Goal: Information Seeking & Learning: Learn about a topic

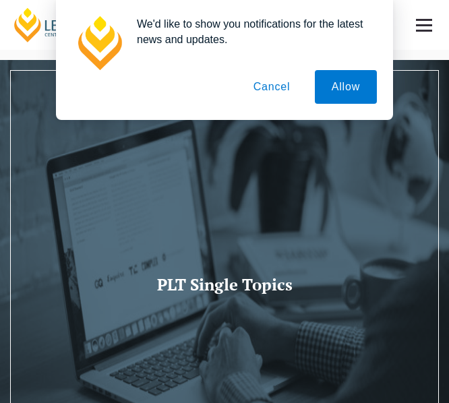
click at [277, 88] on button "Cancel" at bounding box center [272, 87] width 71 height 34
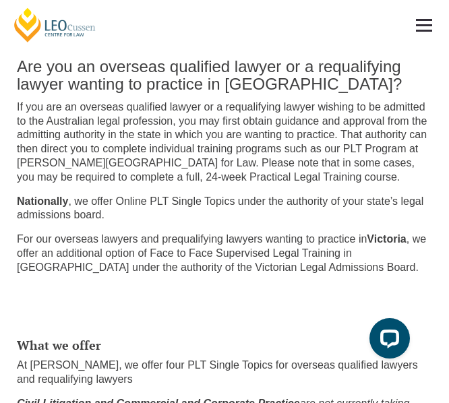
scroll to position [489, 0]
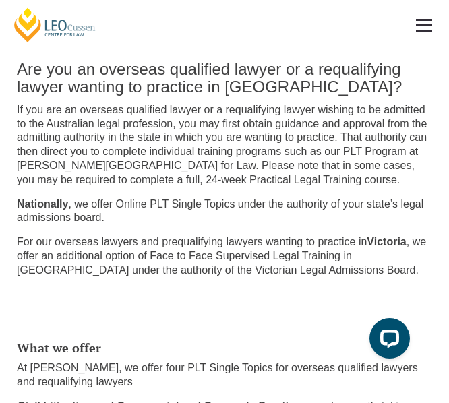
click at [268, 85] on h2 "Are you an overseas qualified lawyer or a requalifying lawyer wanting to practi…" at bounding box center [224, 79] width 415 height 36
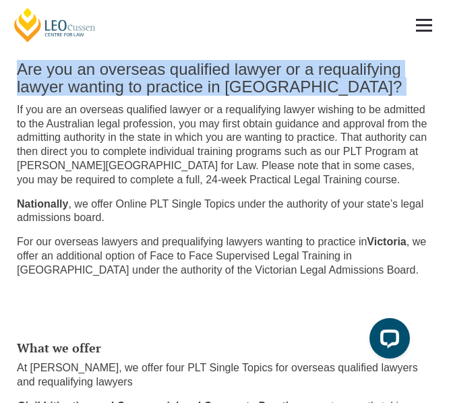
drag, startPoint x: 268, startPoint y: 85, endPoint x: 268, endPoint y: 95, distance: 10.1
click at [268, 95] on h2 "Are you an overseas qualified lawyer or a requalifying lawyer wanting to practi…" at bounding box center [224, 79] width 415 height 36
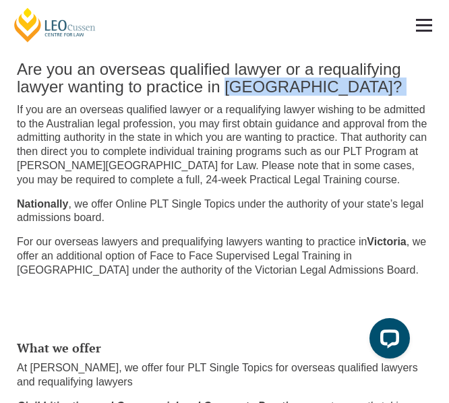
drag, startPoint x: 268, startPoint y: 95, endPoint x: 303, endPoint y: 100, distance: 34.8
click at [303, 96] on h2 "Are you an overseas qualified lawyer or a requalifying lawyer wanting to practi…" at bounding box center [224, 79] width 415 height 36
drag, startPoint x: 303, startPoint y: 100, endPoint x: 266, endPoint y: 89, distance: 38.8
click at [266, 89] on h2 "Are you an overseas qualified lawyer or a requalifying lawyer wanting to practi…" at bounding box center [224, 79] width 415 height 36
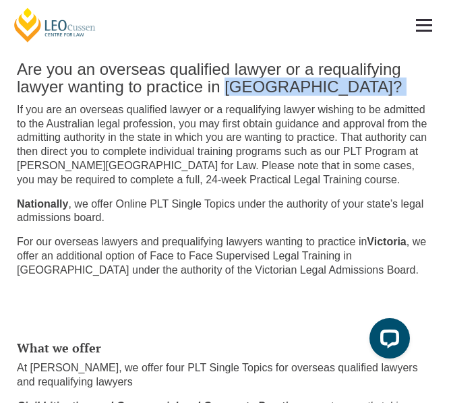
click at [266, 89] on h2 "Are you an overseas qualified lawyer or a requalifying lawyer wanting to practi…" at bounding box center [224, 79] width 415 height 36
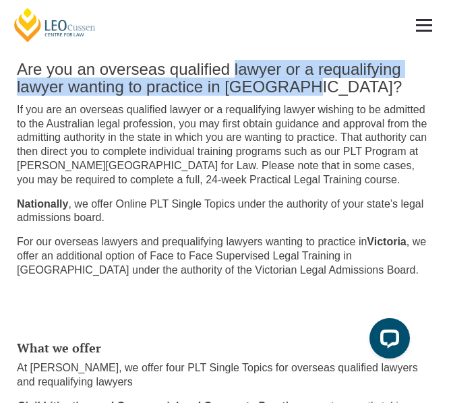
drag, startPoint x: 266, startPoint y: 89, endPoint x: 264, endPoint y: 82, distance: 7.0
click at [264, 82] on h2 "Are you an overseas qualified lawyer or a requalifying lawyer wanting to practi…" at bounding box center [224, 79] width 415 height 36
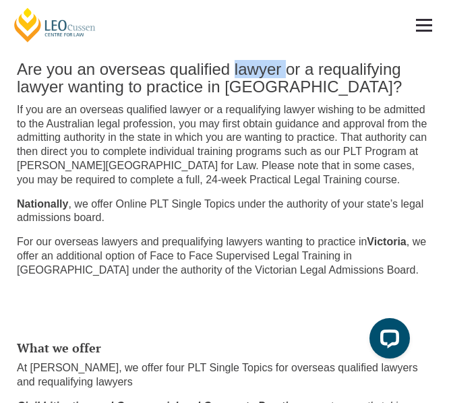
click at [264, 82] on h2 "Are you an overseas qualified lawyer or a requalifying lawyer wanting to practi…" at bounding box center [224, 79] width 415 height 36
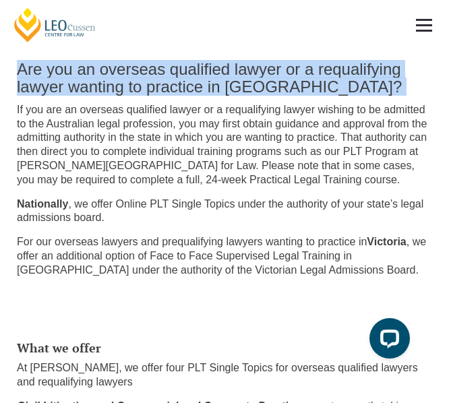
drag, startPoint x: 264, startPoint y: 82, endPoint x: 284, endPoint y: 95, distance: 23.9
click at [284, 95] on h2 "Are you an overseas qualified lawyer or a requalifying lawyer wanting to practi…" at bounding box center [224, 79] width 415 height 36
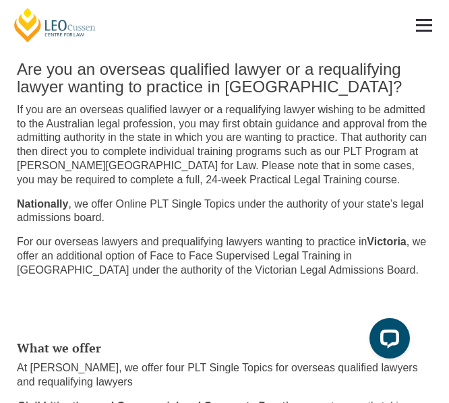
click at [272, 121] on p "If you are an overseas qualified lawyer or a requalifying lawyer wishing to be …" at bounding box center [224, 145] width 415 height 84
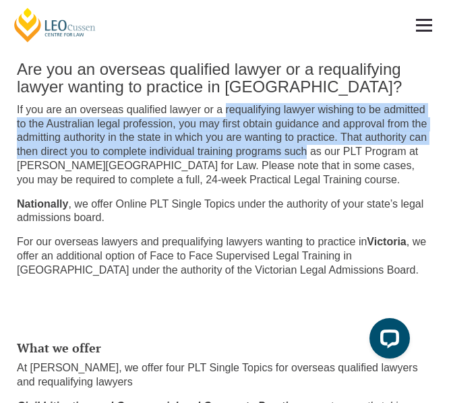
drag, startPoint x: 272, startPoint y: 121, endPoint x: 286, endPoint y: 162, distance: 43.3
click at [286, 162] on p "If you are an overseas qualified lawyer or a requalifying lawyer wishing to be …" at bounding box center [224, 145] width 415 height 84
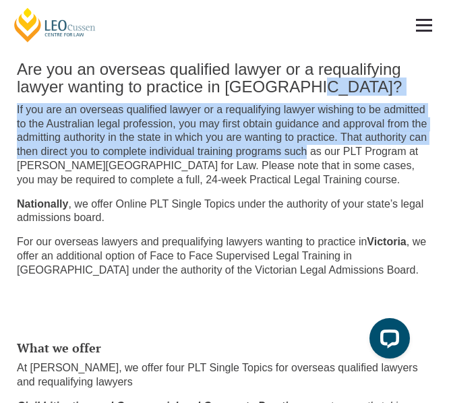
drag, startPoint x: 286, startPoint y: 162, endPoint x: 315, endPoint y: 92, distance: 76.7
click at [315, 92] on div "Are you an overseas qualified lawyer or a requalifying lawyer wanting to practi…" at bounding box center [224, 167] width 435 height 241
click at [315, 92] on h2 "Are you an overseas qualified lawyer or a requalifying lawyer wanting to practi…" at bounding box center [224, 79] width 415 height 36
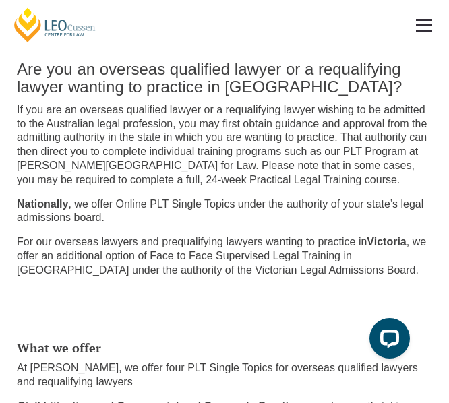
click at [315, 92] on h2 "Are you an overseas qualified lawyer or a requalifying lawyer wanting to practi…" at bounding box center [224, 79] width 415 height 36
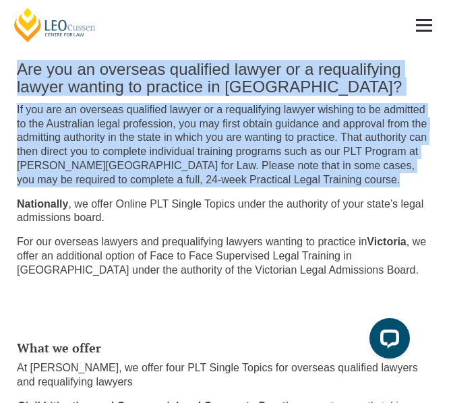
drag, startPoint x: 315, startPoint y: 92, endPoint x: 315, endPoint y: 112, distance: 20.2
click at [315, 112] on div "Are you an overseas qualified lawyer or a requalifying lawyer wanting to practi…" at bounding box center [224, 167] width 435 height 241
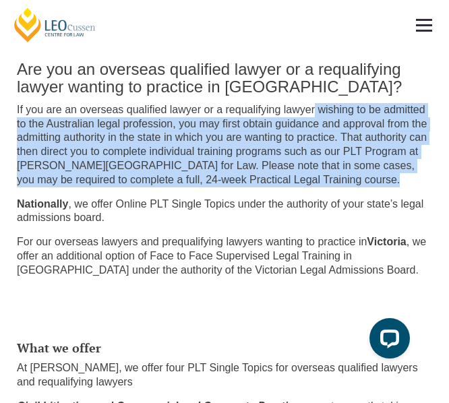
drag, startPoint x: 315, startPoint y: 112, endPoint x: 311, endPoint y: 189, distance: 76.9
click at [311, 189] on div "Are you an overseas qualified lawyer or a requalifying lawyer wanting to practi…" at bounding box center [224, 167] width 435 height 241
click at [311, 187] on p "If you are an overseas qualified lawyer or a requalifying lawyer wishing to be …" at bounding box center [224, 145] width 415 height 84
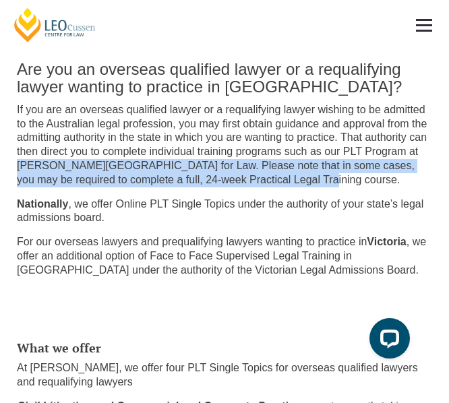
drag, startPoint x: 311, startPoint y: 189, endPoint x: 10, endPoint y: 177, distance: 301.5
click at [10, 177] on div "Are you an overseas qualified lawyer or a requalifying lawyer wanting to practi…" at bounding box center [224, 167] width 435 height 241
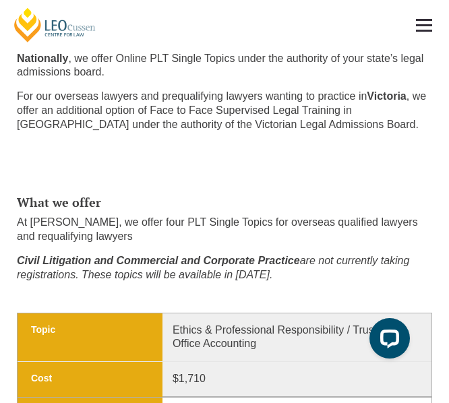
scroll to position [635, 0]
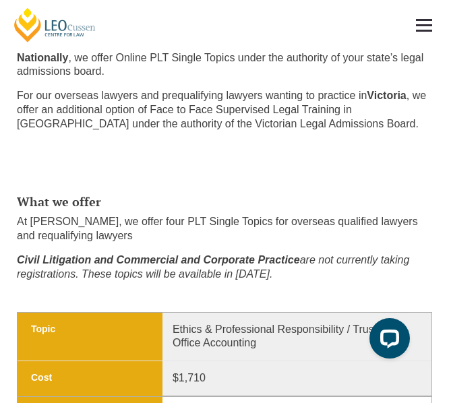
click at [202, 104] on p "For our overseas lawyers and prequalifying lawyers wanting to practice in Victo…" at bounding box center [224, 110] width 415 height 42
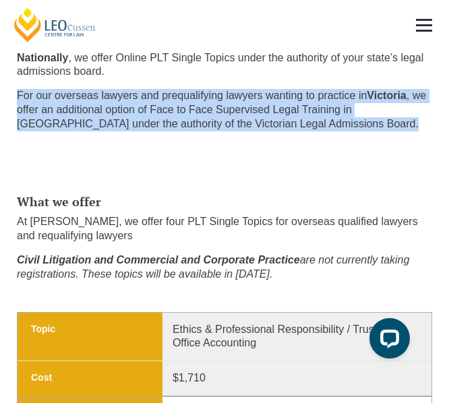
drag, startPoint x: 202, startPoint y: 104, endPoint x: 207, endPoint y: 93, distance: 12.7
click at [207, 93] on div "Are you an overseas qualified lawyer or a requalifying lawyer wanting to practi…" at bounding box center [224, 21] width 435 height 241
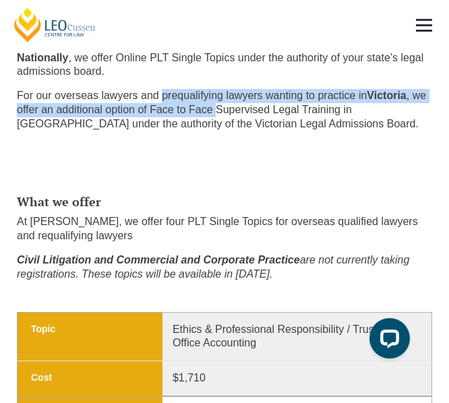
drag, startPoint x: 207, startPoint y: 93, endPoint x: 212, endPoint y: 118, distance: 25.5
click at [212, 118] on div "Are you an overseas qualified lawyer or a requalifying lawyer wanting to practi…" at bounding box center [224, 21] width 435 height 241
click at [212, 118] on p "For our overseas lawyers and prequalifying lawyers wanting to practice in Victo…" at bounding box center [224, 110] width 415 height 42
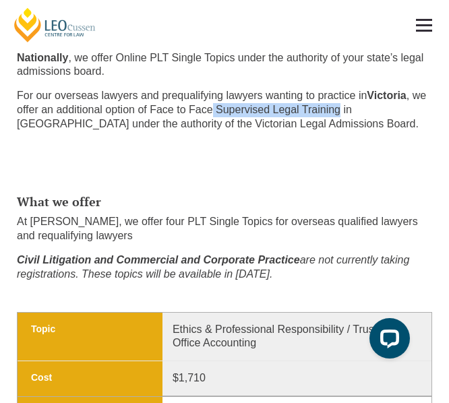
drag, startPoint x: 212, startPoint y: 118, endPoint x: 326, endPoint y: 126, distance: 113.5
click at [326, 126] on p "For our overseas lawyers and prequalifying lawyers wanting to practice in Victo…" at bounding box center [224, 110] width 415 height 42
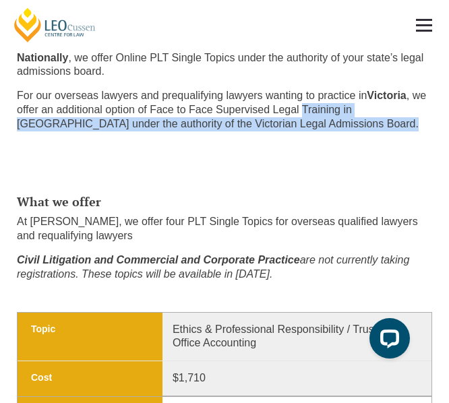
drag, startPoint x: 326, startPoint y: 126, endPoint x: 324, endPoint y: 135, distance: 9.5
click at [324, 131] on p "For our overseas lawyers and prequalifying lawyers wanting to practice in Victo…" at bounding box center [224, 110] width 415 height 42
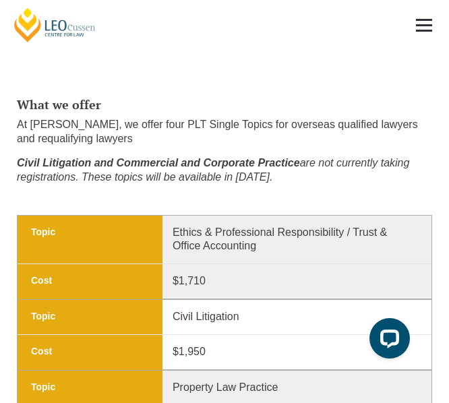
scroll to position [759, 0]
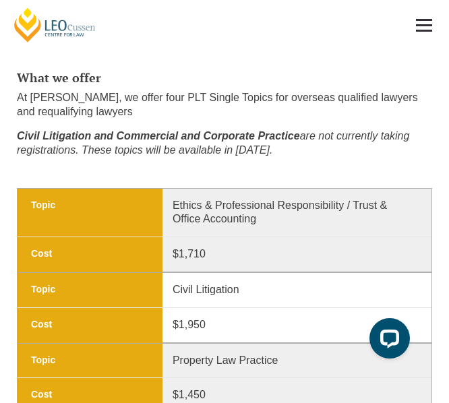
click at [280, 110] on p "At Leo Cussen, we offer four PLT Single Topics for overseas qualified lawyers a…" at bounding box center [224, 105] width 415 height 28
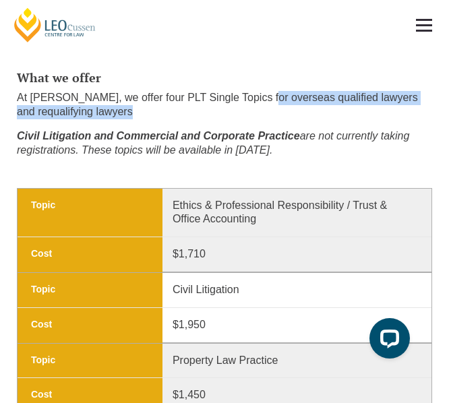
drag, startPoint x: 280, startPoint y: 110, endPoint x: 302, endPoint y: 121, distance: 24.1
click at [302, 119] on p "At Leo Cussen, we offer four PLT Single Topics for overseas qualified lawyers a…" at bounding box center [224, 105] width 415 height 28
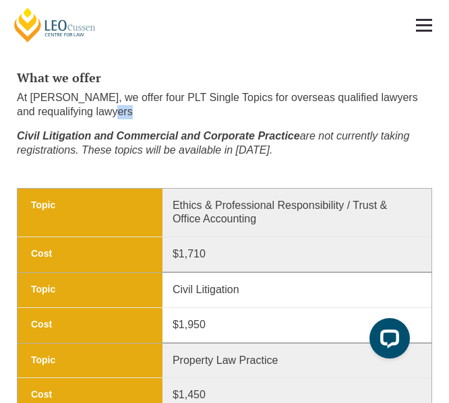
click at [302, 119] on p "At Leo Cussen, we offer four PLT Single Topics for overseas qualified lawyers a…" at bounding box center [224, 105] width 415 height 28
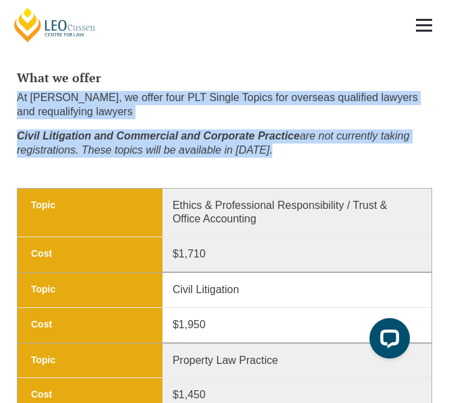
drag, startPoint x: 302, startPoint y: 121, endPoint x: 298, endPoint y: 146, distance: 25.9
click at [298, 146] on div "What we offer At Leo Cussen, we offer four PLT Single Topics for overseas quali…" at bounding box center [224, 116] width 435 height 103
click at [298, 142] on em "Civil Litigation and Commercial and Corporate Practice" at bounding box center [158, 135] width 283 height 11
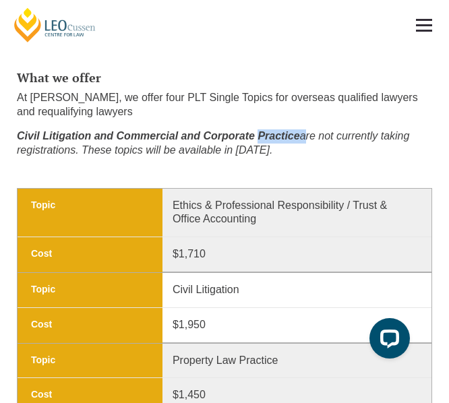
drag, startPoint x: 298, startPoint y: 146, endPoint x: 285, endPoint y: 138, distance: 15.1
click at [285, 138] on div "What we offer At Leo Cussen, we offer four PLT Single Topics for overseas quali…" at bounding box center [224, 116] width 435 height 103
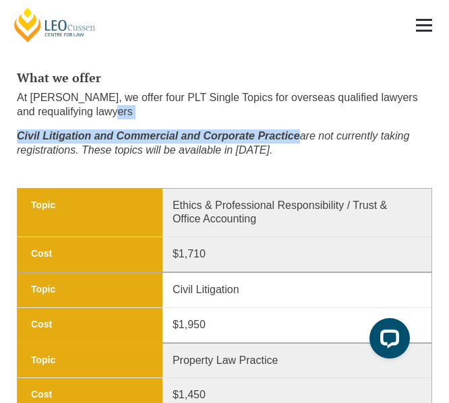
drag, startPoint x: 285, startPoint y: 138, endPoint x: 285, endPoint y: 117, distance: 20.9
click at [285, 117] on div "What we offer At Leo Cussen, we offer four PLT Single Topics for overseas quali…" at bounding box center [224, 116] width 435 height 103
click at [285, 117] on p "At Leo Cussen, we offer four PLT Single Topics for overseas qualified lawyers a…" at bounding box center [224, 105] width 415 height 28
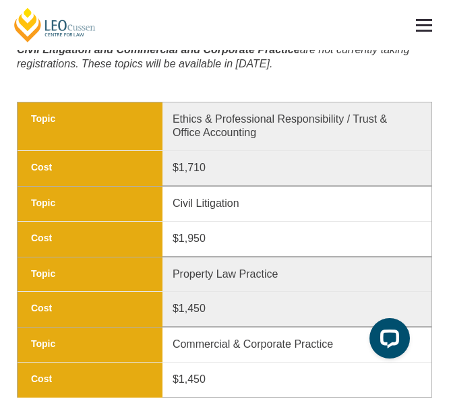
scroll to position [849, 0]
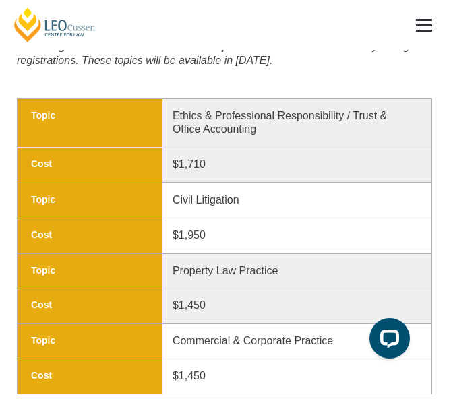
click at [374, 125] on p "Ethics & Professional Responsibility / Trust & Office Accounting" at bounding box center [289, 123] width 255 height 28
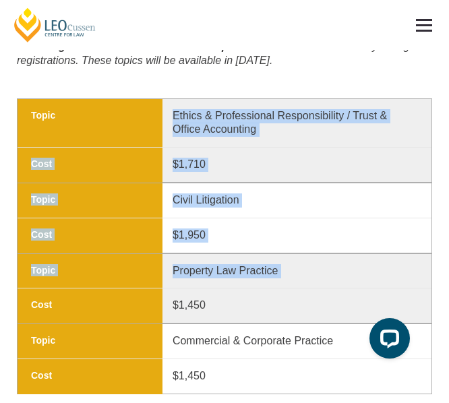
drag, startPoint x: 374, startPoint y: 125, endPoint x: 336, endPoint y: 290, distance: 168.9
click at [336, 290] on tbody "Topic Cost Topic Ethics & Professional Responsibility / Trust & Office Accounti…" at bounding box center [224, 246] width 415 height 296
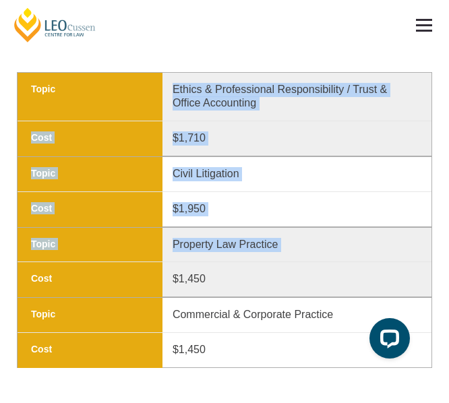
scroll to position [877, 0]
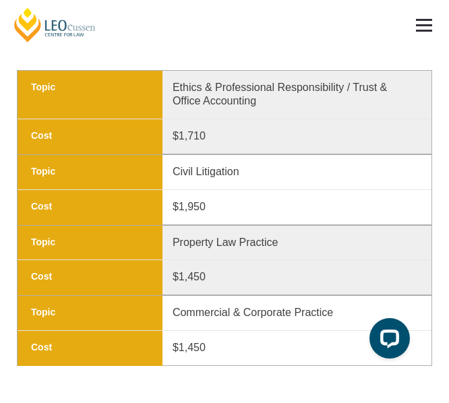
click at [336, 284] on p "$1,450" at bounding box center [289, 277] width 255 height 14
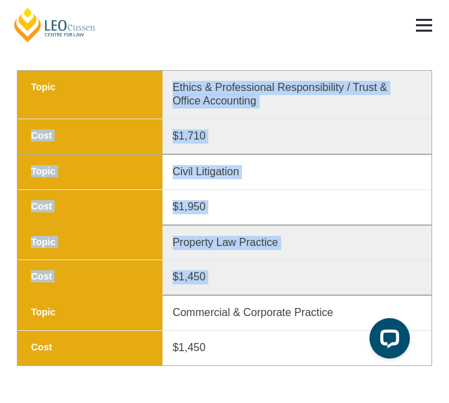
drag, startPoint x: 336, startPoint y: 290, endPoint x: 239, endPoint y: 110, distance: 204.5
click at [239, 110] on tbody "Topic Cost Topic Ethics & Professional Responsibility / Trust & Office Accounti…" at bounding box center [224, 218] width 415 height 296
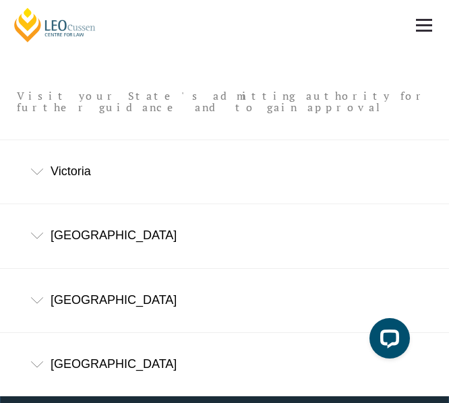
scroll to position [1196, 0]
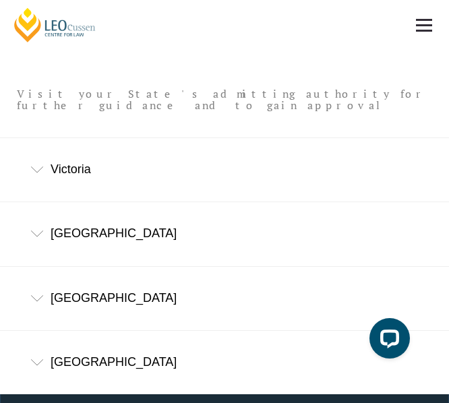
click at [237, 154] on div "Victoria" at bounding box center [224, 169] width 449 height 63
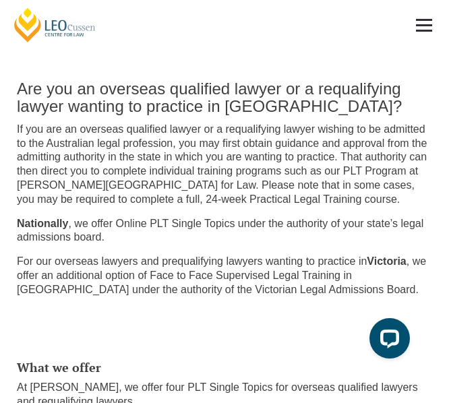
scroll to position [474, 0]
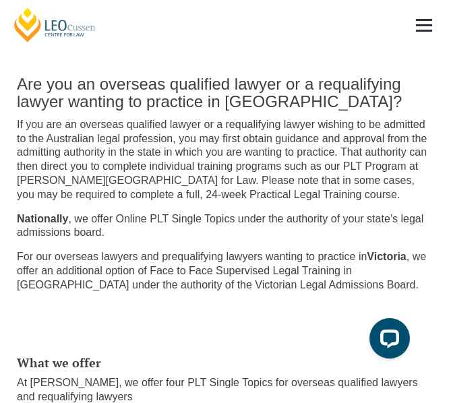
click at [429, 21] on link at bounding box center [424, 25] width 50 height 50
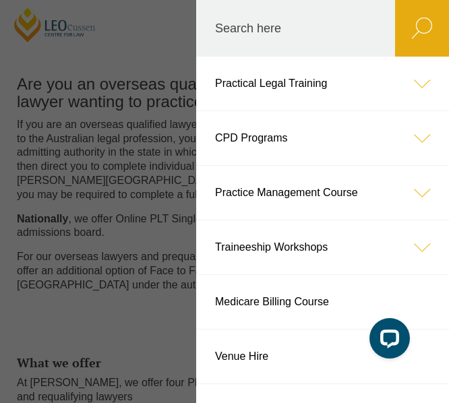
click at [344, 79] on link "Practical Legal Training" at bounding box center [322, 84] width 253 height 54
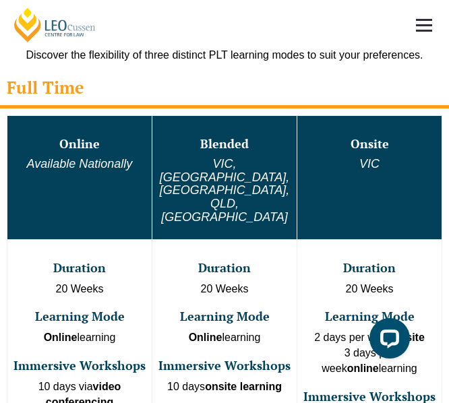
scroll to position [1072, 0]
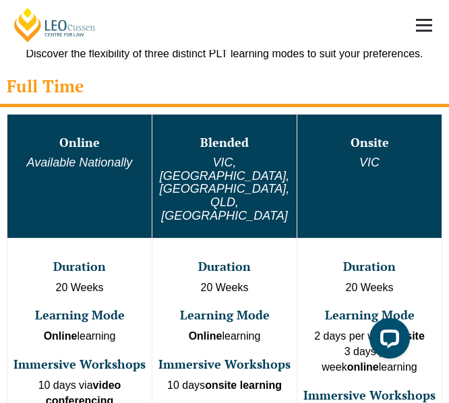
click at [127, 156] on em "Available Nationally" at bounding box center [80, 162] width 106 height 13
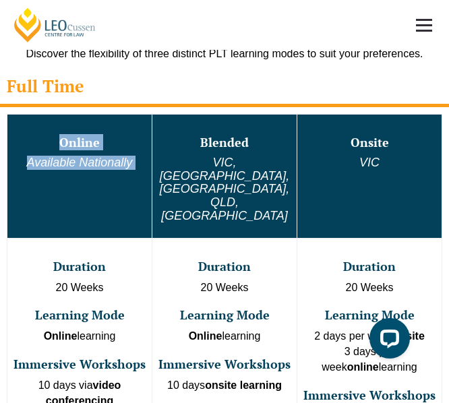
drag, startPoint x: 127, startPoint y: 156, endPoint x: 84, endPoint y: 144, distance: 44.8
click at [84, 144] on td "Online Available Nationally" at bounding box center [79, 177] width 145 height 124
click at [84, 144] on h3 "Online" at bounding box center [80, 142] width 142 height 13
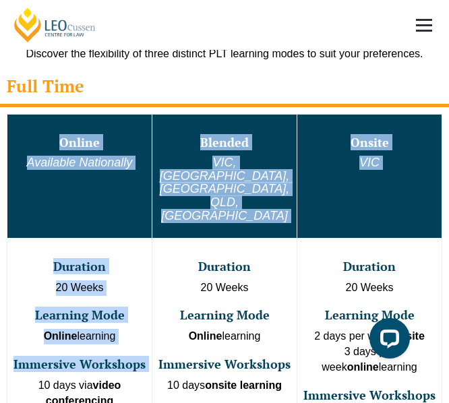
drag, startPoint x: 84, startPoint y: 144, endPoint x: 86, endPoint y: 311, distance: 167.2
click at [86, 311] on tbody "Online Available Nationally Blended [GEOGRAPHIC_DATA], [GEOGRAPHIC_DATA], [GEOG…" at bounding box center [224, 277] width 435 height 325
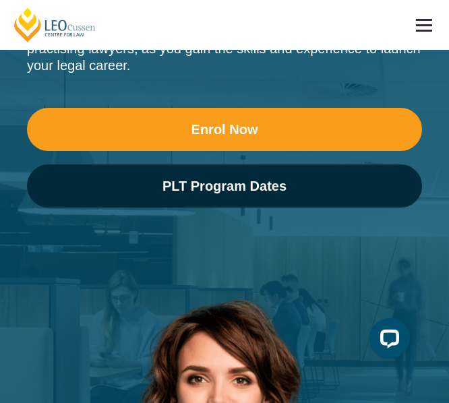
scroll to position [180, 0]
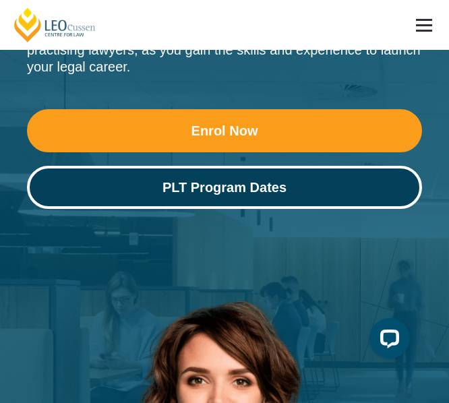
click at [173, 196] on link "PLT Program Dates" at bounding box center [224, 187] width 395 height 43
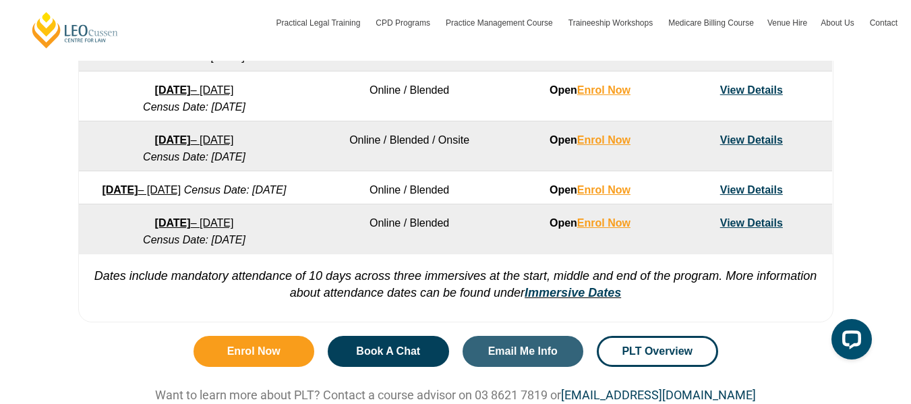
scroll to position [1031, 0]
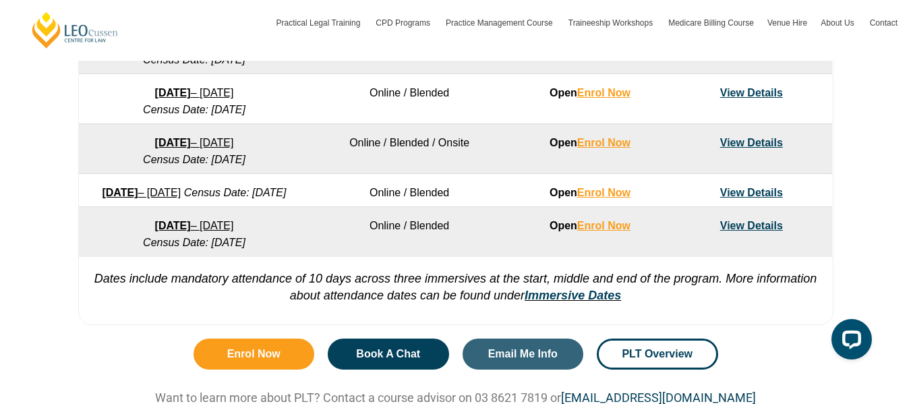
click at [424, 246] on td "Online / Blended" at bounding box center [409, 232] width 200 height 50
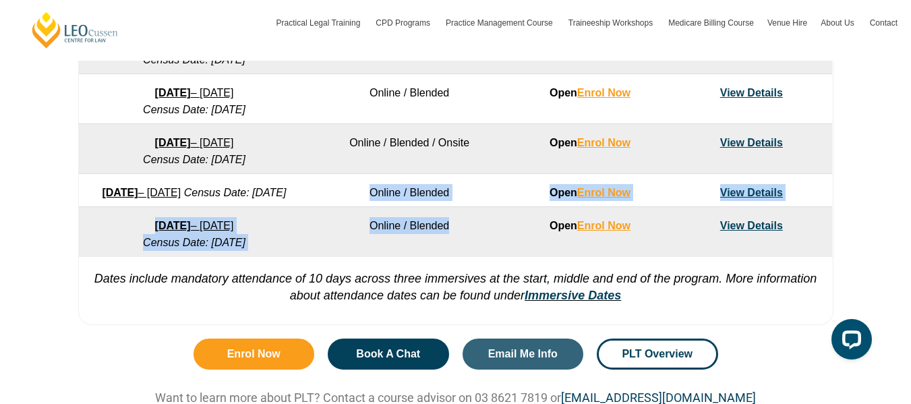
drag, startPoint x: 424, startPoint y: 246, endPoint x: 431, endPoint y: 197, distance: 49.8
click at [431, 197] on td "Online / Blended" at bounding box center [409, 190] width 200 height 33
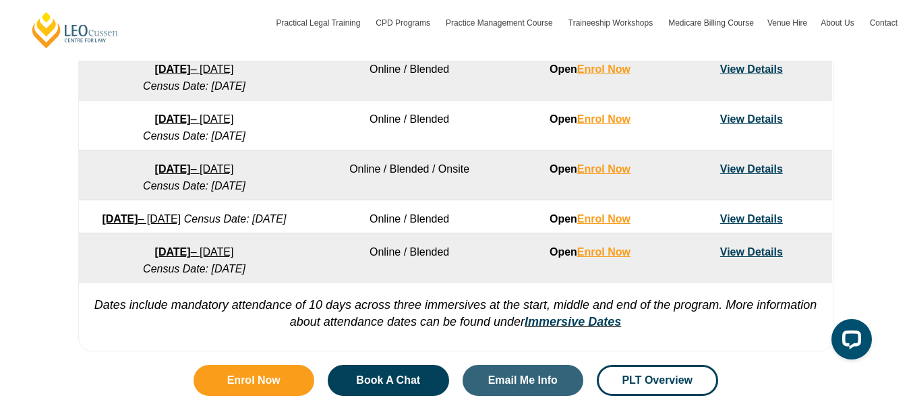
scroll to position [1006, 0]
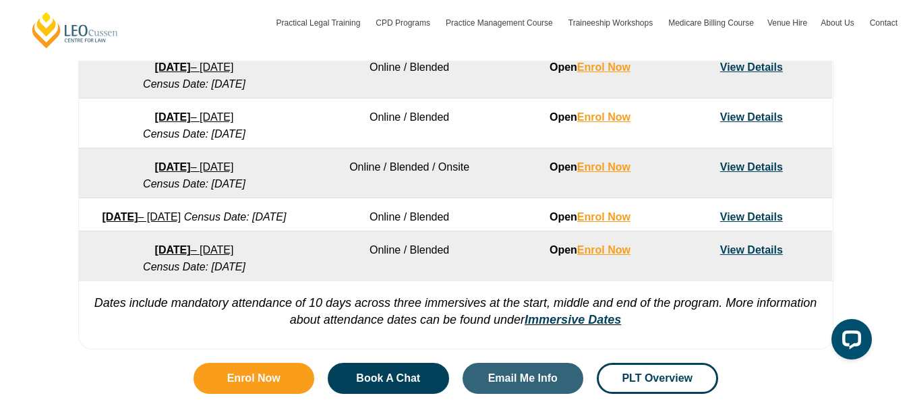
click at [384, 324] on em "Dates include mandatory attendance of 10 days across three immersives at the st…" at bounding box center [455, 311] width 723 height 30
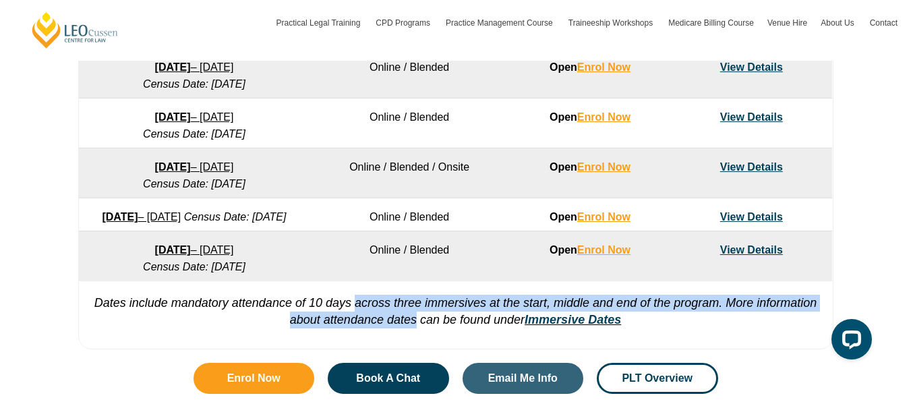
drag, startPoint x: 384, startPoint y: 324, endPoint x: 388, endPoint y: 332, distance: 9.4
click at [388, 326] on em "Dates include mandatory attendance of 10 days across three immersives at the st…" at bounding box center [455, 311] width 723 height 30
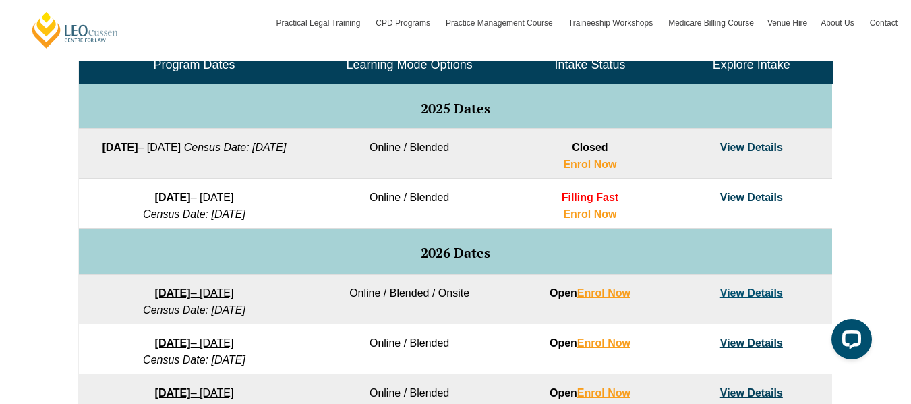
scroll to position [680, 0]
click at [408, 344] on td "Online / Blended" at bounding box center [409, 350] width 200 height 50
click at [226, 361] on em "Census Date: 16 March 2026" at bounding box center [194, 360] width 102 height 11
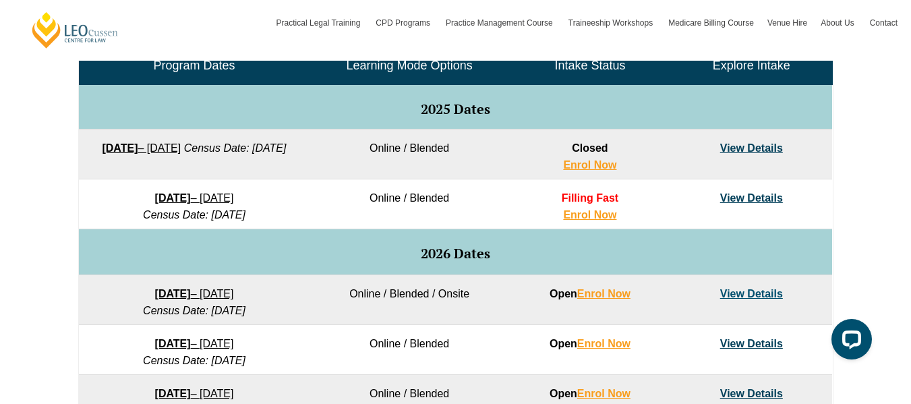
click at [226, 361] on em "Census Date: 16 March 2026" at bounding box center [194, 360] width 102 height 11
drag, startPoint x: 226, startPoint y: 361, endPoint x: 106, endPoint y: 345, distance: 121.1
click at [106, 345] on td "16 February 2026 – 3 July 2026 Census Date: 16 March 2026" at bounding box center [194, 350] width 231 height 50
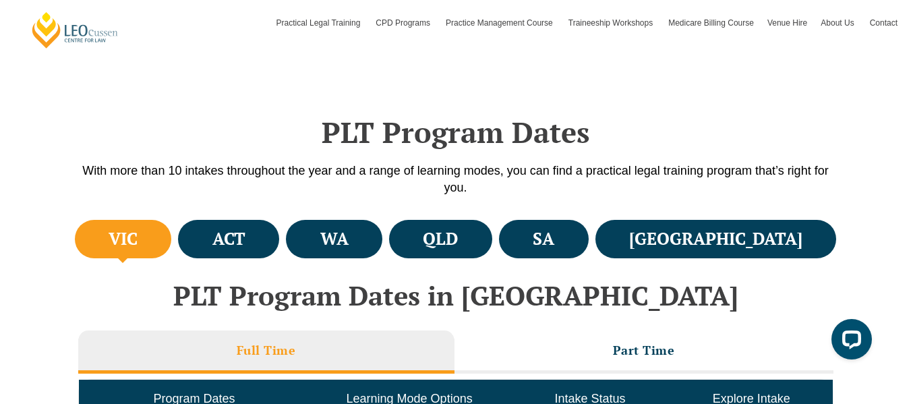
scroll to position [346, 0]
